Goal: Information Seeking & Learning: Learn about a topic

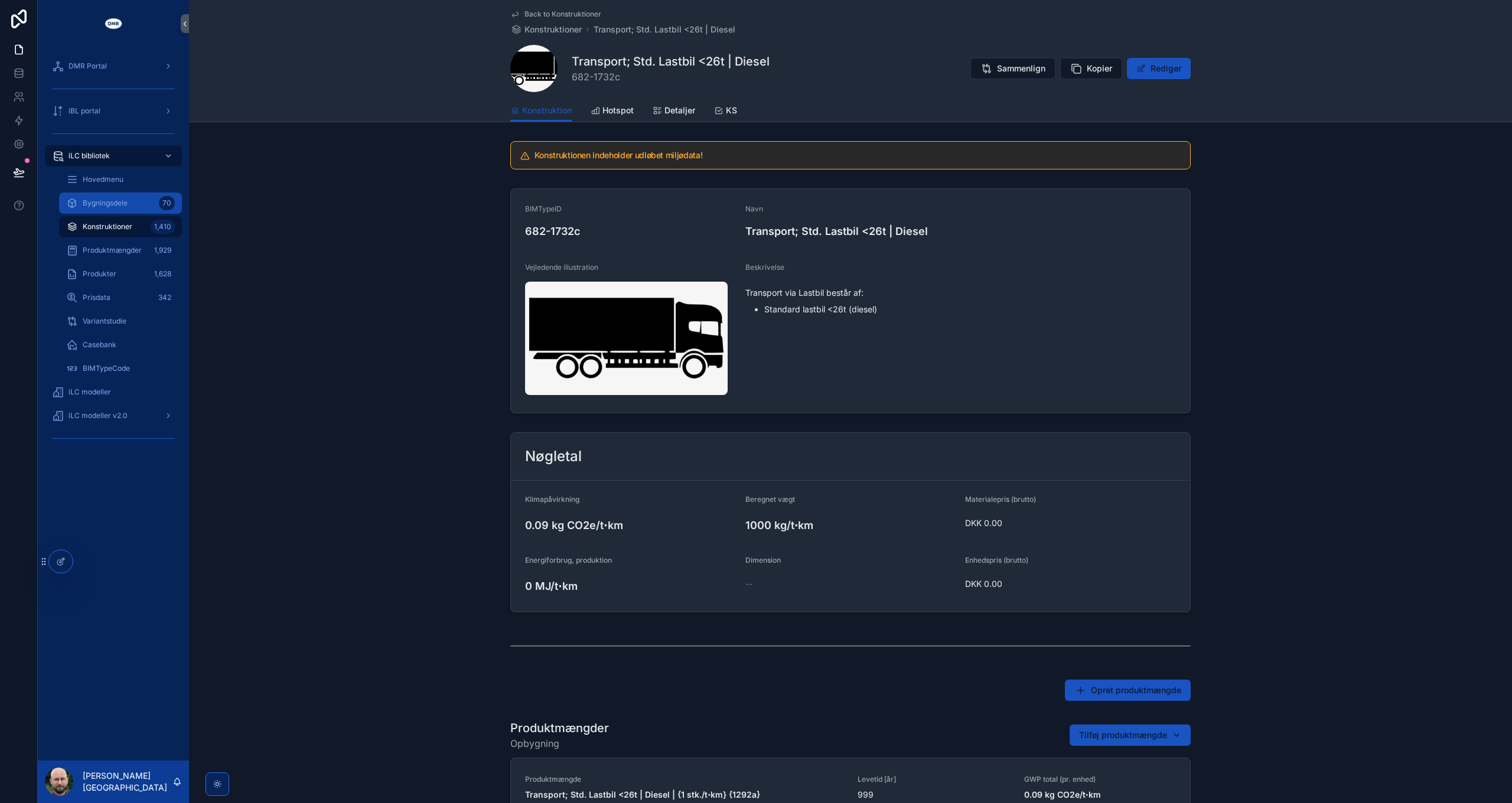
click at [123, 209] on div "Bygningsdele 70" at bounding box center [120, 204] width 109 height 19
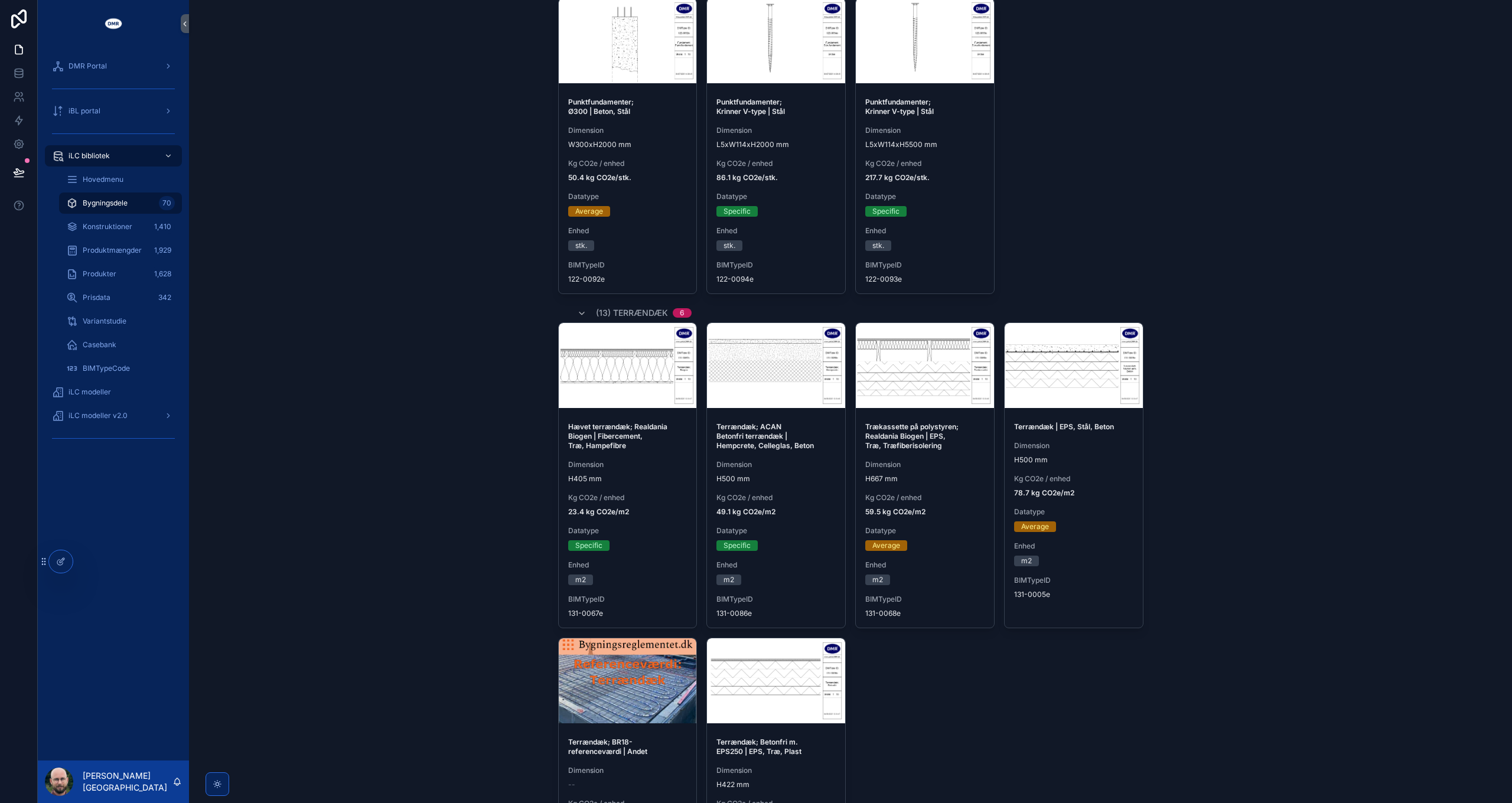
scroll to position [473, 0]
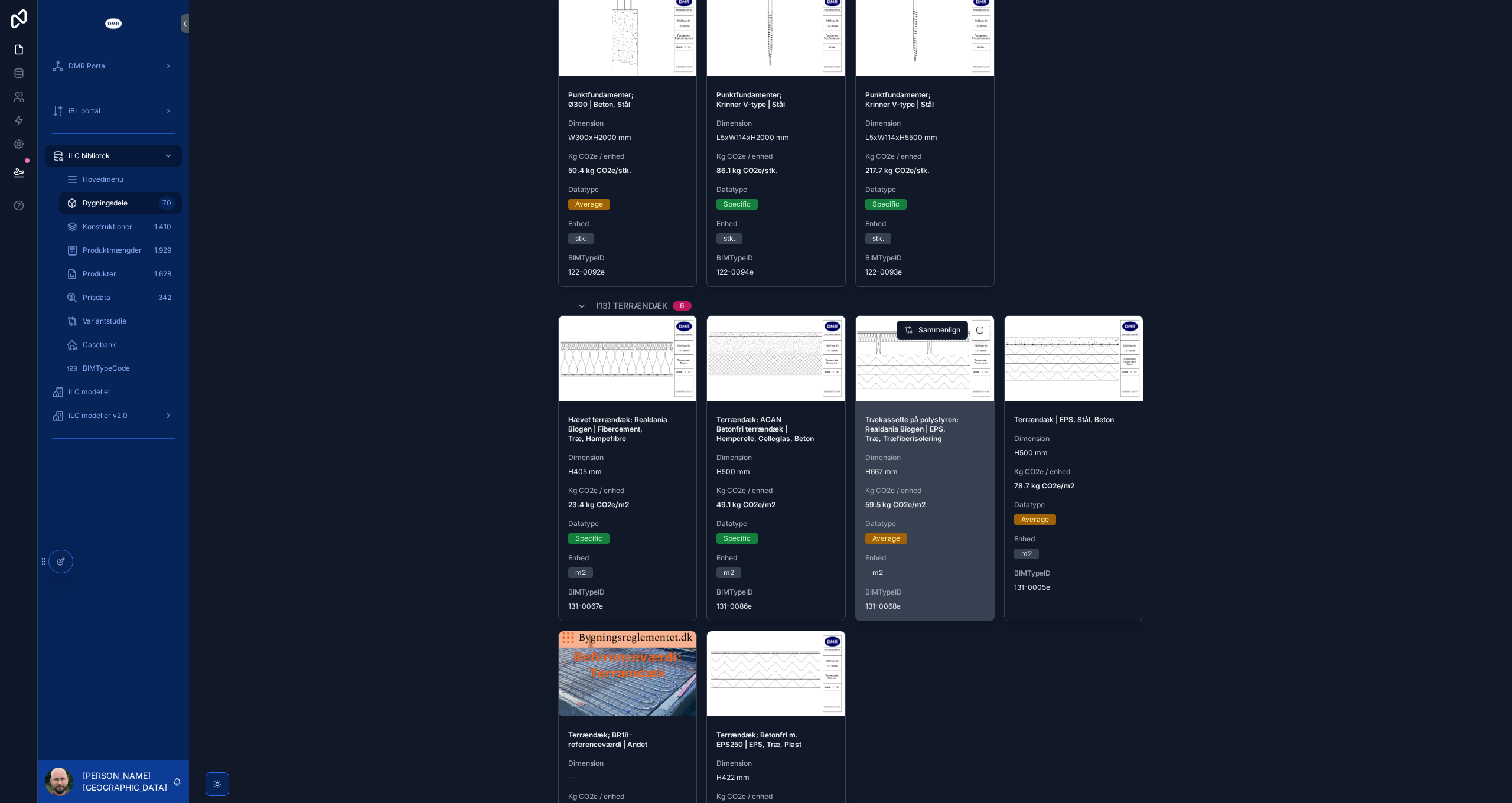
click at [887, 486] on span "Kg CO2e / enhed" at bounding box center [924, 491] width 119 height 10
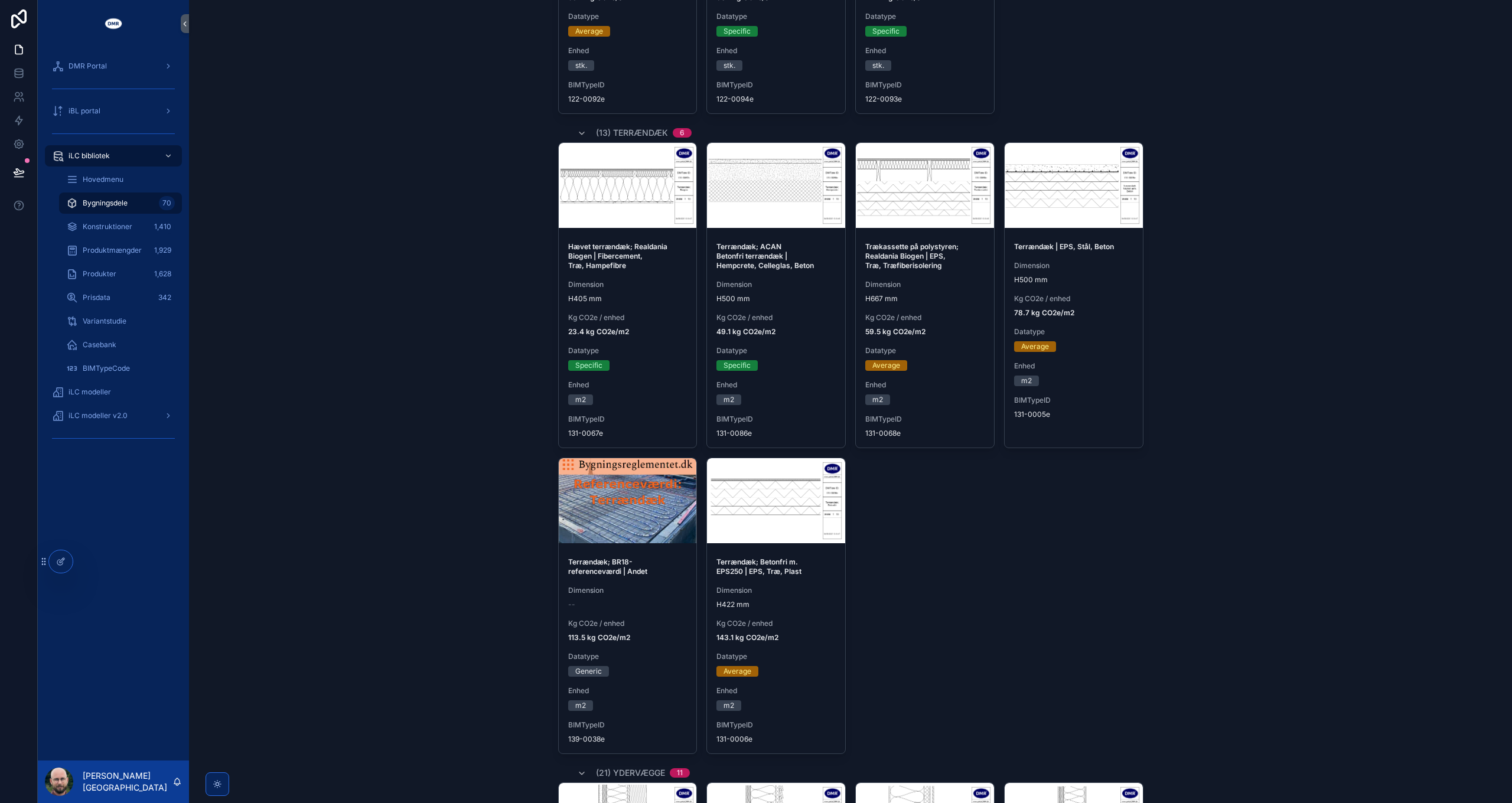
scroll to position [650, 0]
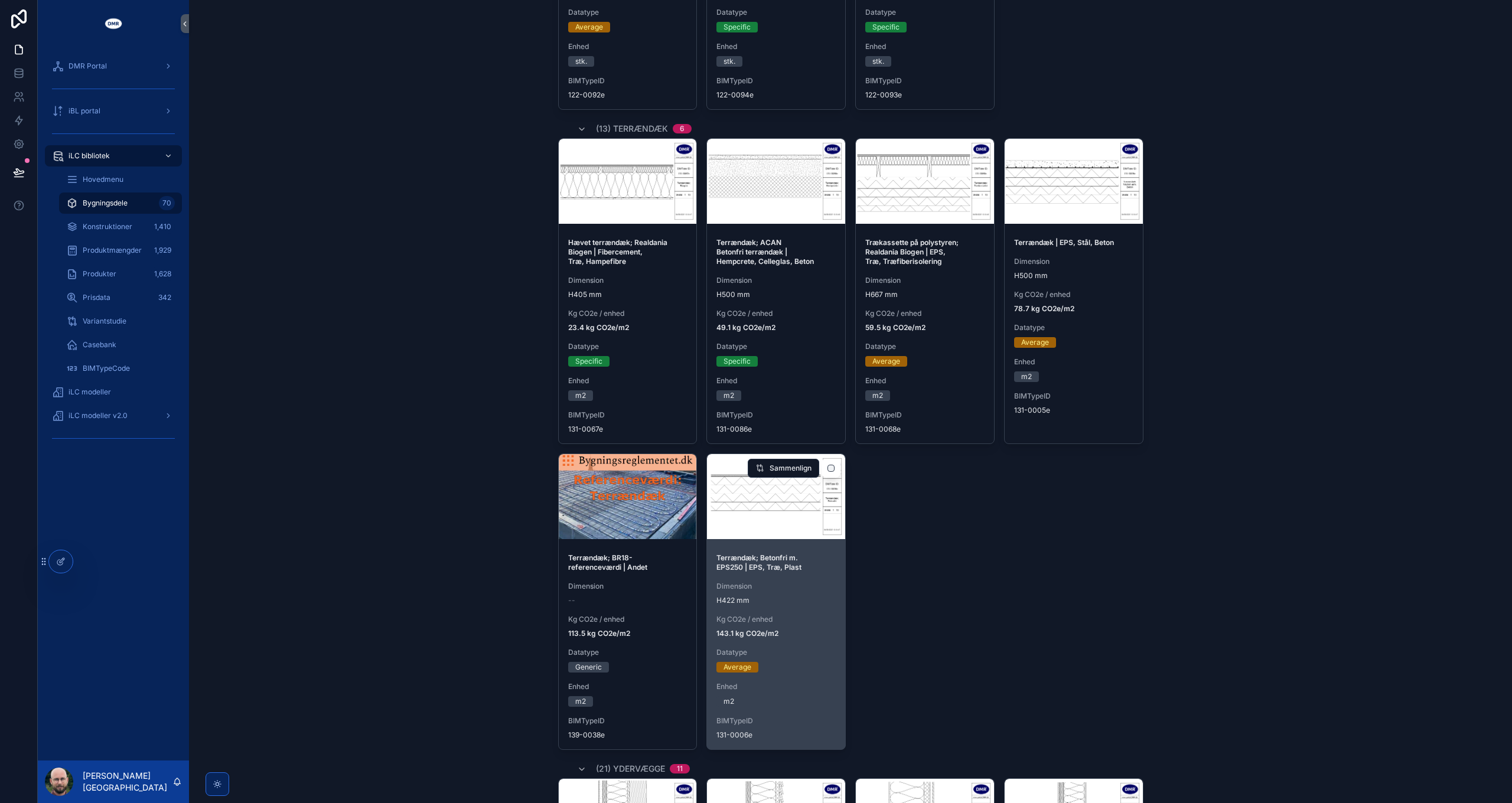
click at [765, 602] on div "Terrændæk; Betonfri m. EPS250 | EPS, Træ, Plast Dimension H422 mm Kg CO2e / enh…" at bounding box center [776, 647] width 138 height 206
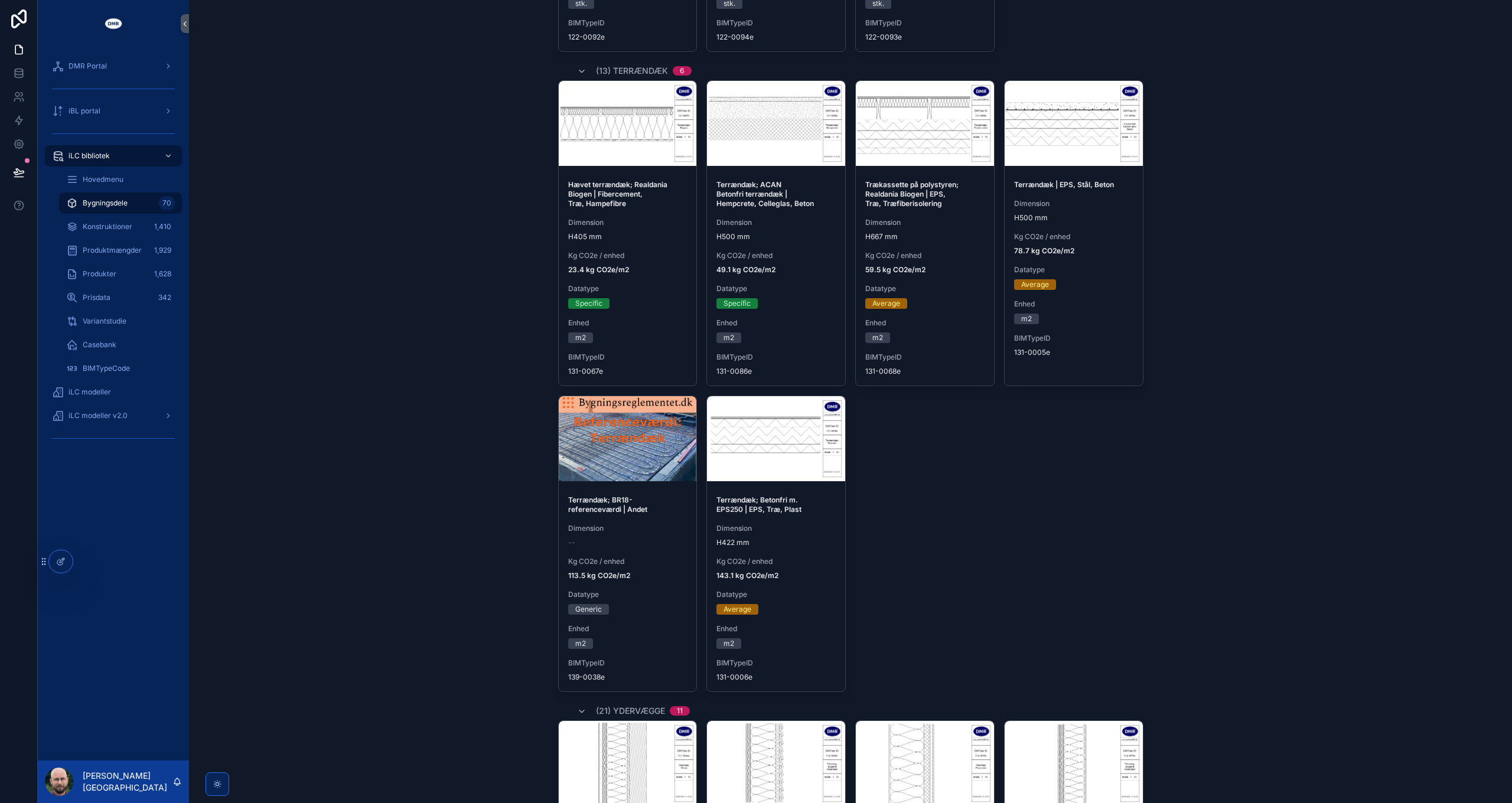
scroll to position [650, 0]
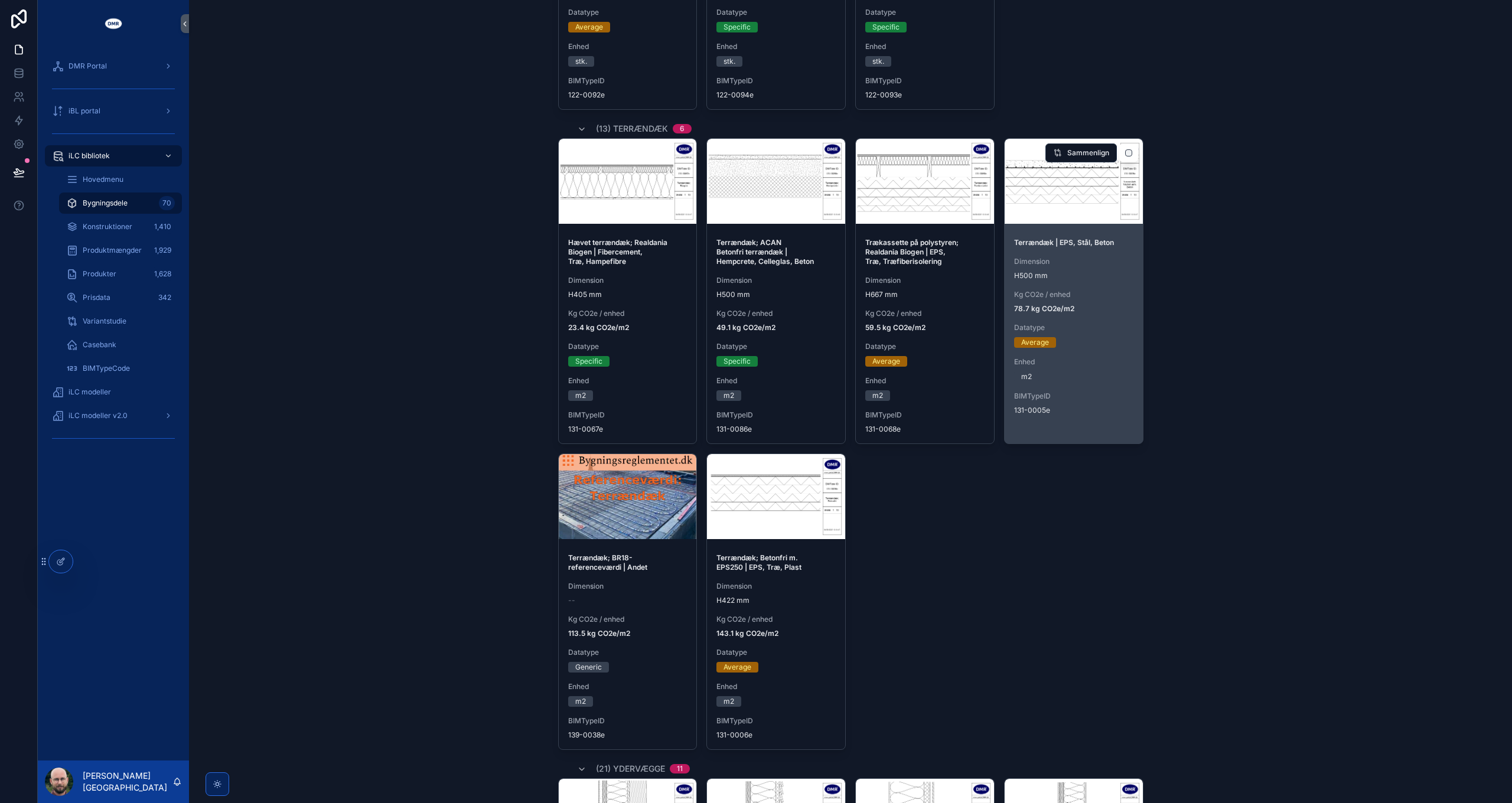
click at [1072, 278] on div "Terrændæk | EPS, Stål, Beton Dimension H500 mm Kg CO2e / enhed 78.7 kg CO2e/m2 …" at bounding box center [1074, 326] width 138 height 196
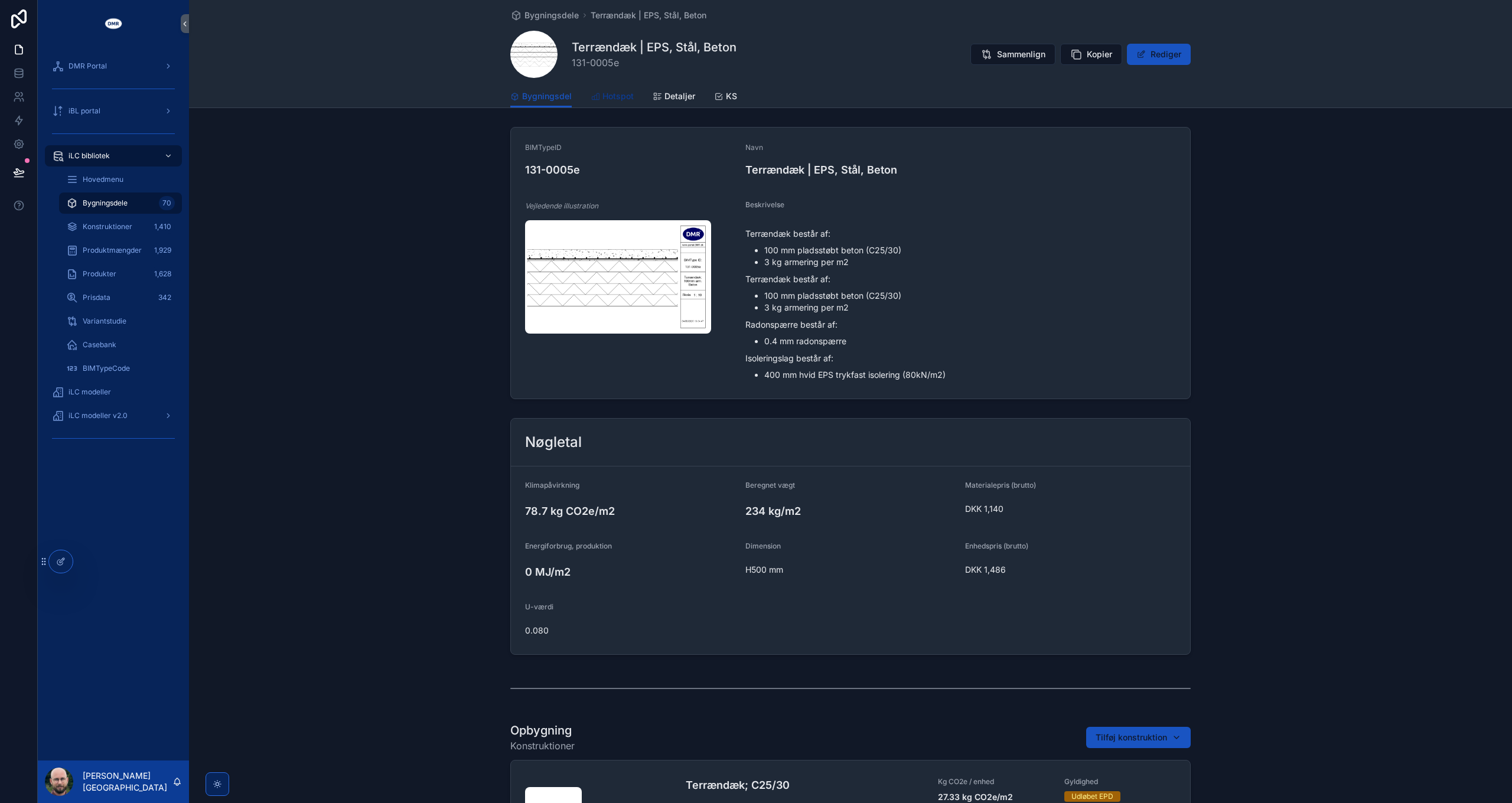
click at [602, 93] on span "Hotspot" at bounding box center [618, 96] width 31 height 12
click at [101, 205] on span "Bygningsdele" at bounding box center [105, 203] width 45 height 10
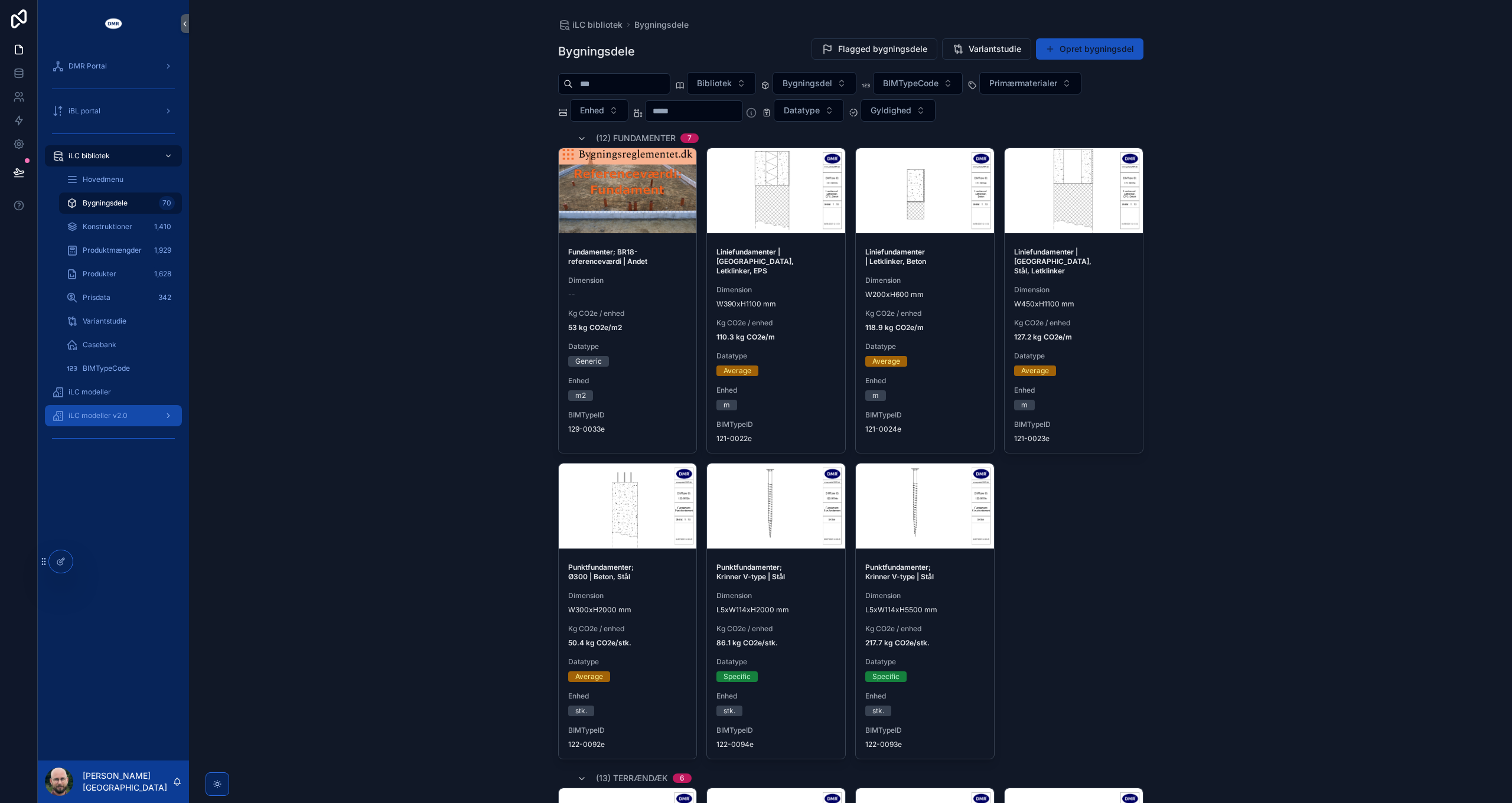
click at [124, 416] on span "iLC modeller v2.0" at bounding box center [98, 416] width 59 height 10
